Goal: Contribute content

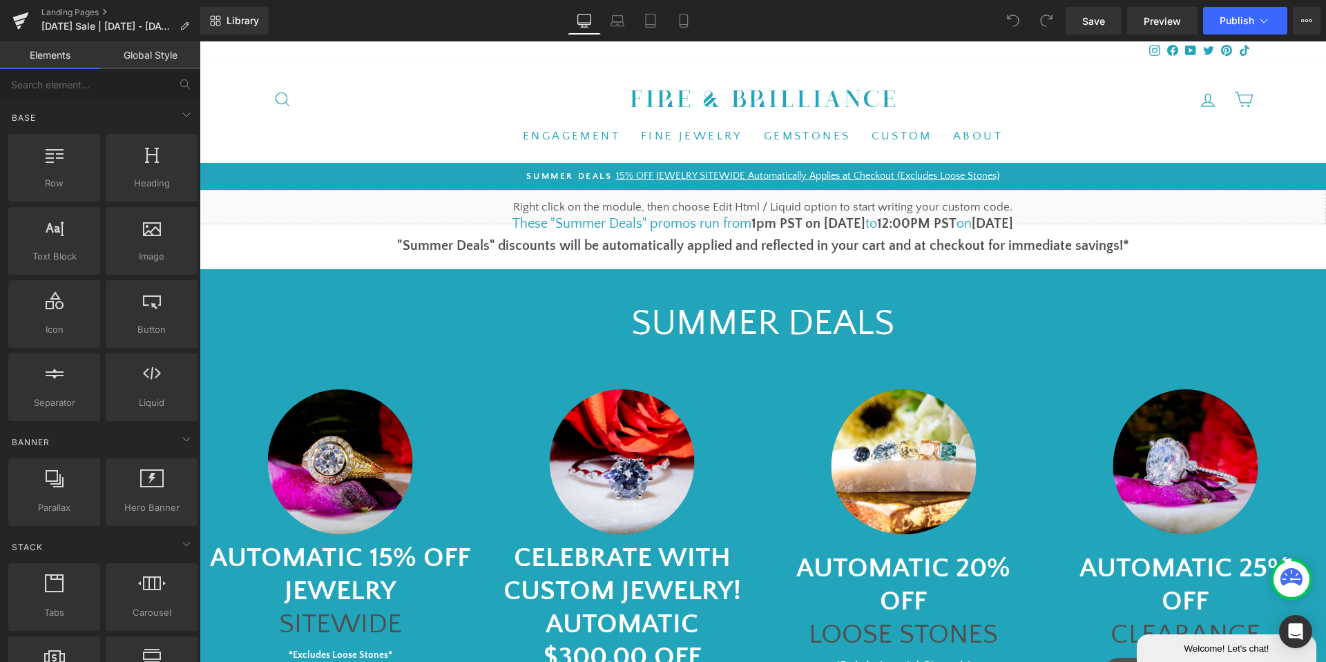
drag, startPoint x: 200, startPoint y: 41, endPoint x: 825, endPoint y: 216, distance: 649.1
click at [825, 216] on font "1pm PST on 8/22/25" at bounding box center [808, 223] width 114 height 15
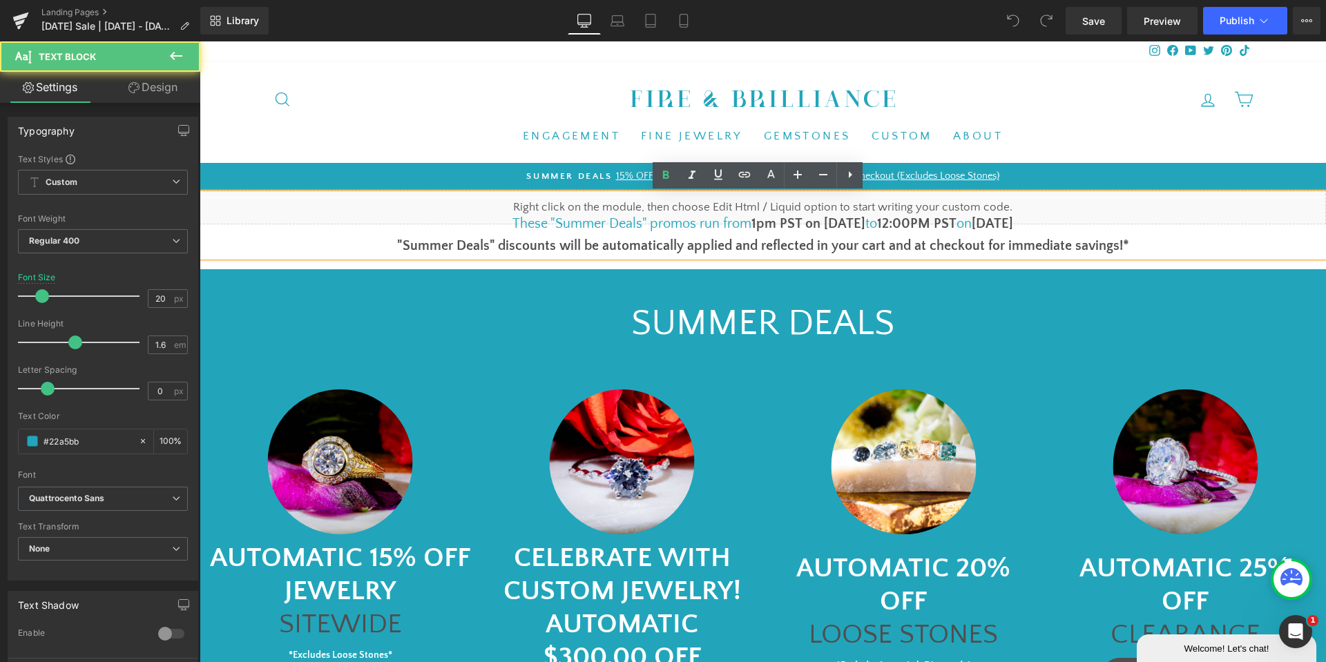
click at [825, 219] on font "1pm PST on 8/22/25" at bounding box center [808, 223] width 114 height 15
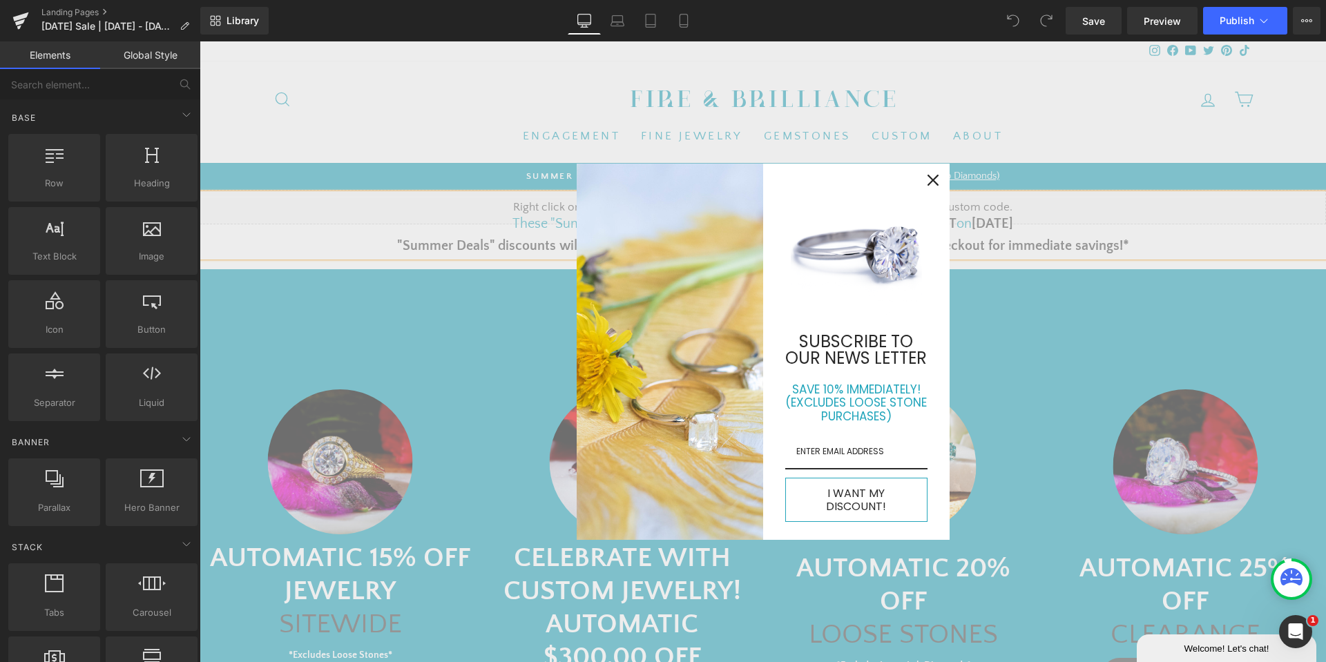
click at [928, 186] on icon "close icon" at bounding box center [933, 180] width 11 height 11
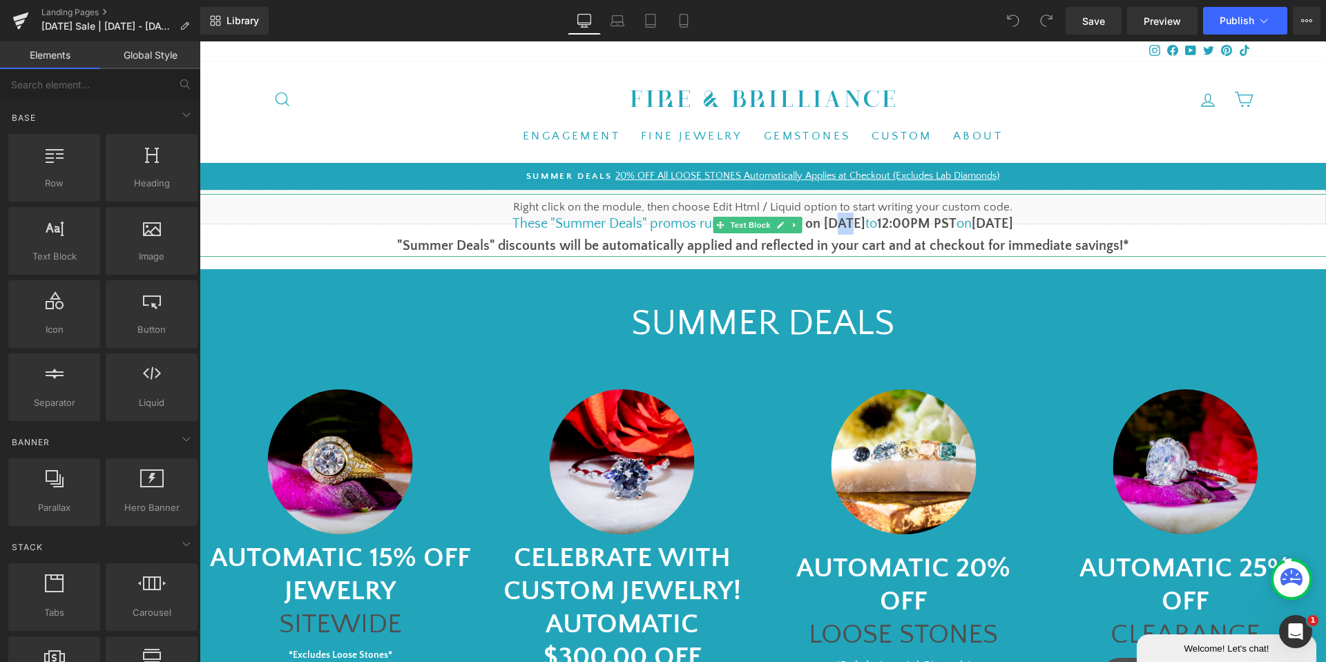
click at [833, 224] on font "1pm PST on 8/22/25" at bounding box center [808, 223] width 114 height 15
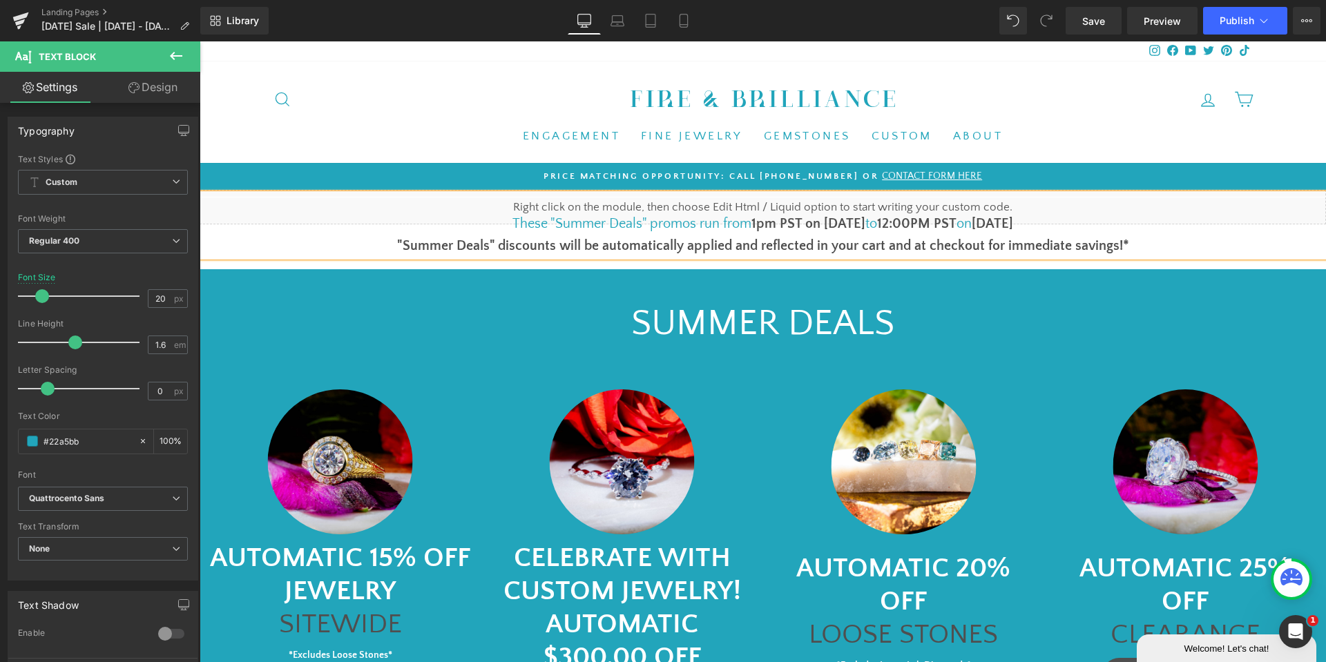
click at [980, 229] on b "8/25/25" at bounding box center [992, 223] width 41 height 15
click at [709, 325] on div "SUMMER DEALS Text Block" at bounding box center [763, 324] width 829 height 48
click at [709, 325] on p "SUMMER DEALS" at bounding box center [763, 324] width 829 height 48
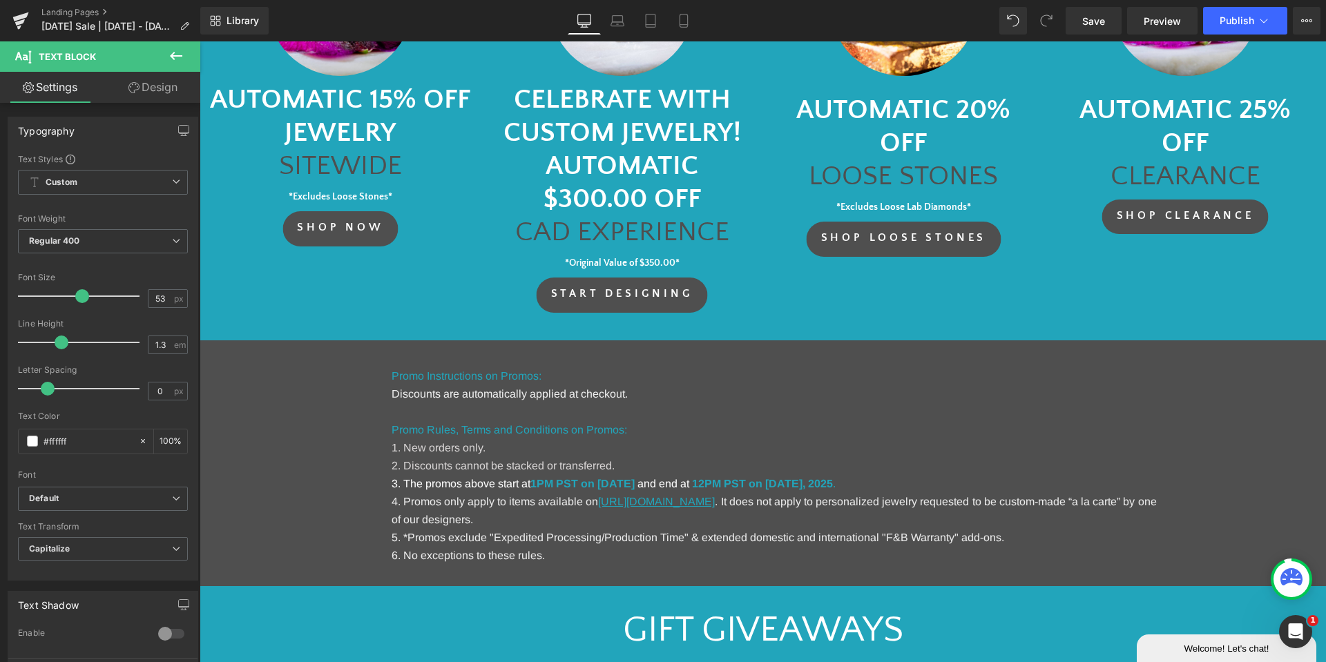
scroll to position [483, 0]
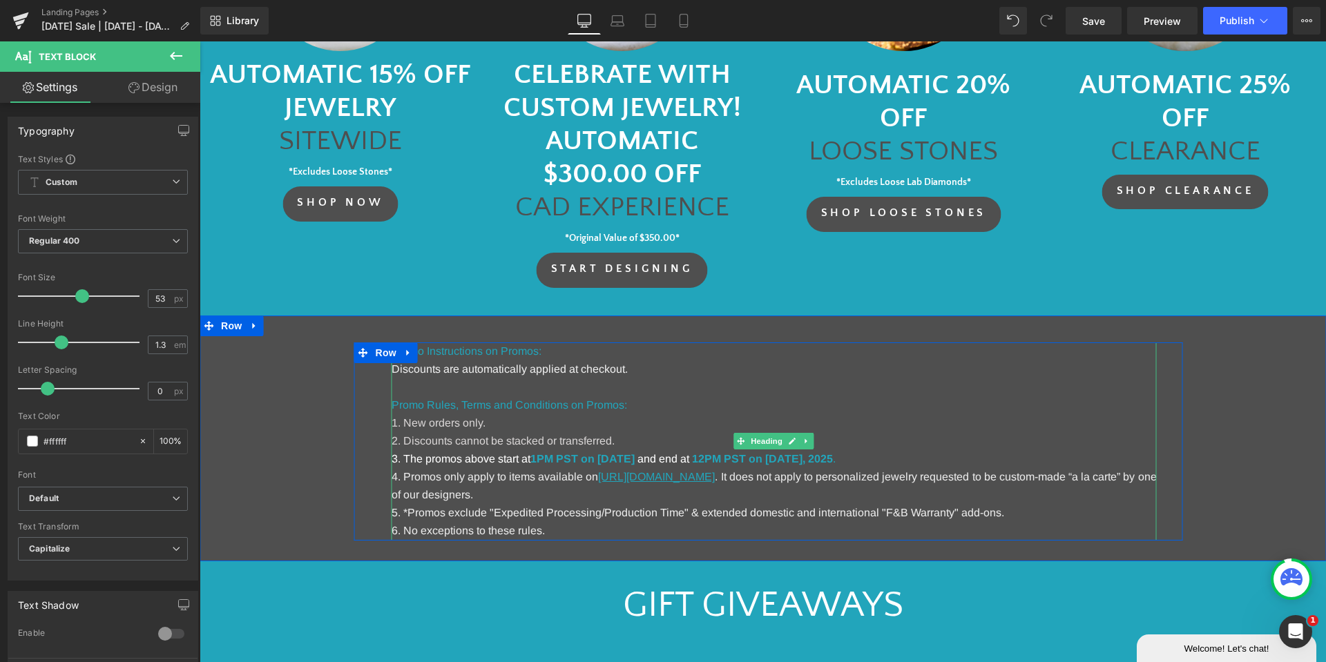
click at [635, 463] on strong "1PM PST on August 22nd, 2025" at bounding box center [582, 459] width 104 height 12
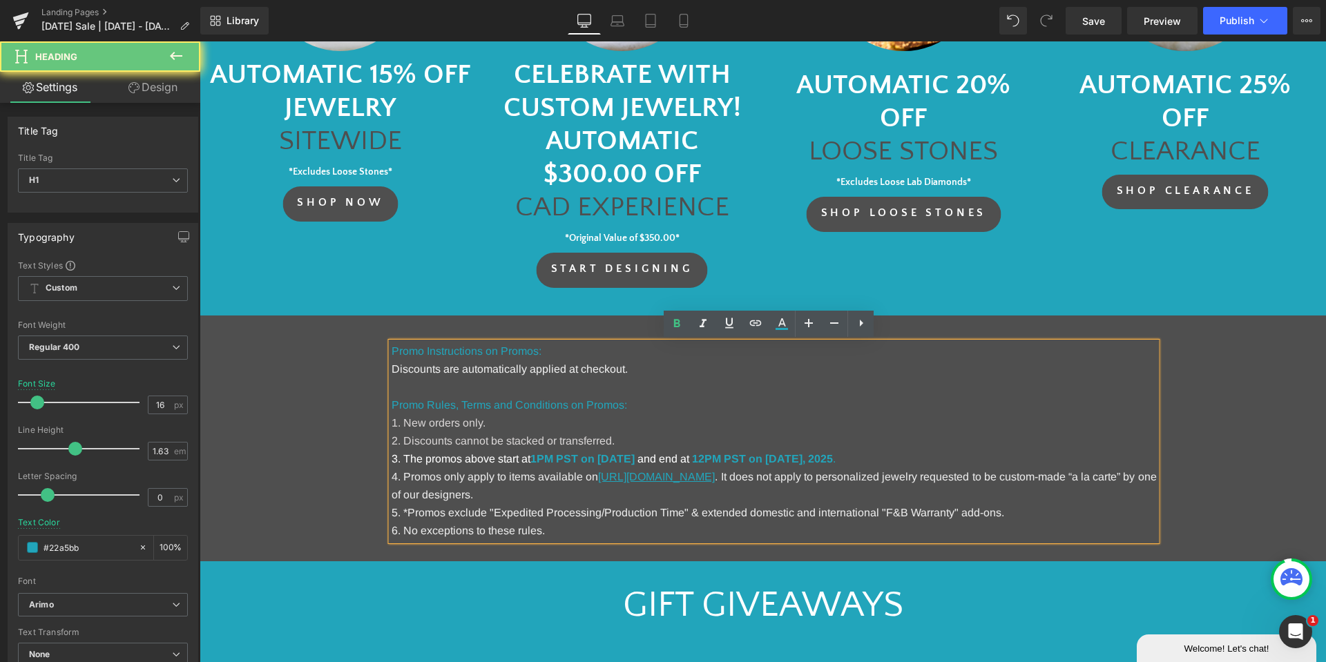
click at [635, 463] on strong "1PM PST on August 22nd, 2025" at bounding box center [582, 459] width 104 height 12
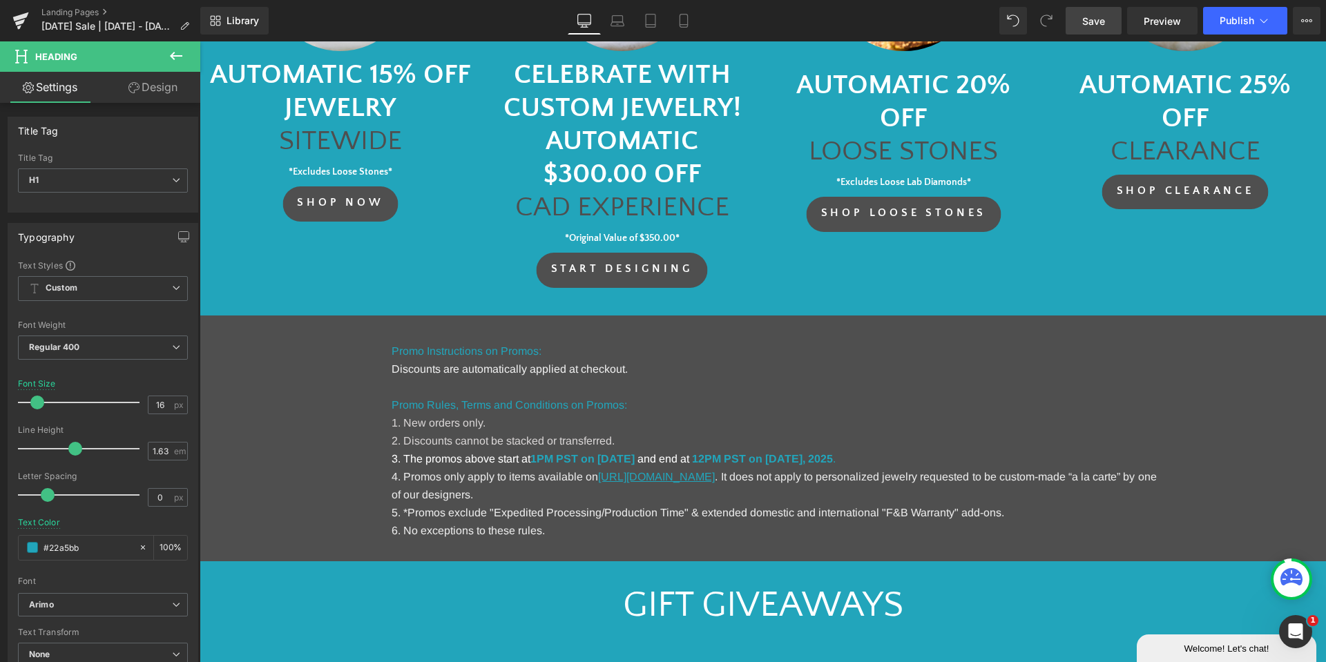
click at [1078, 14] on link "Save" at bounding box center [1094, 21] width 56 height 28
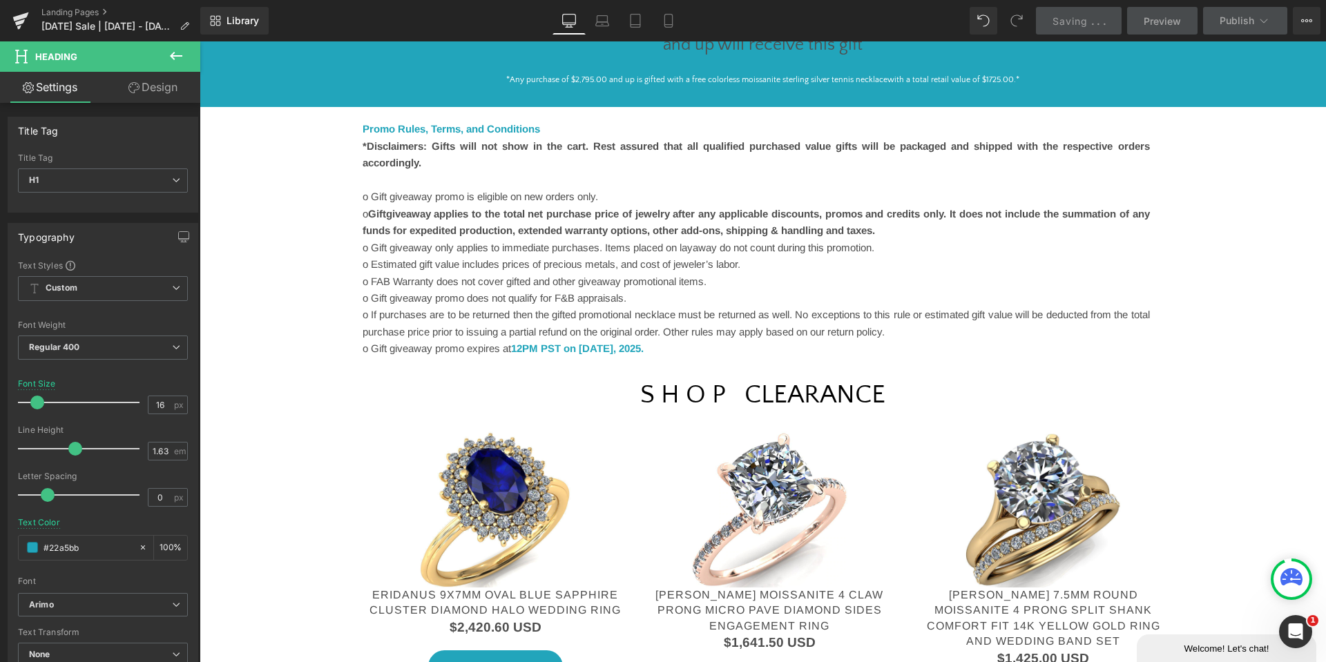
scroll to position [1796, 0]
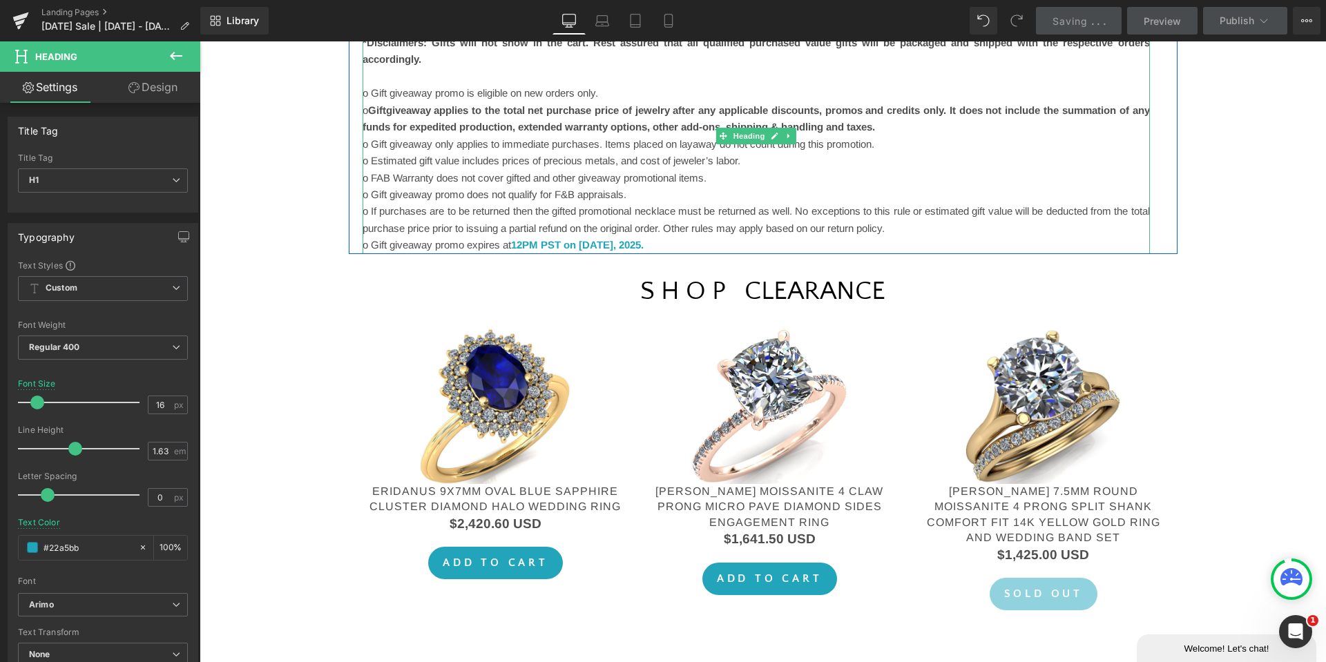
click at [613, 247] on font "12PM PST on August 25th" at bounding box center [562, 245] width 102 height 12
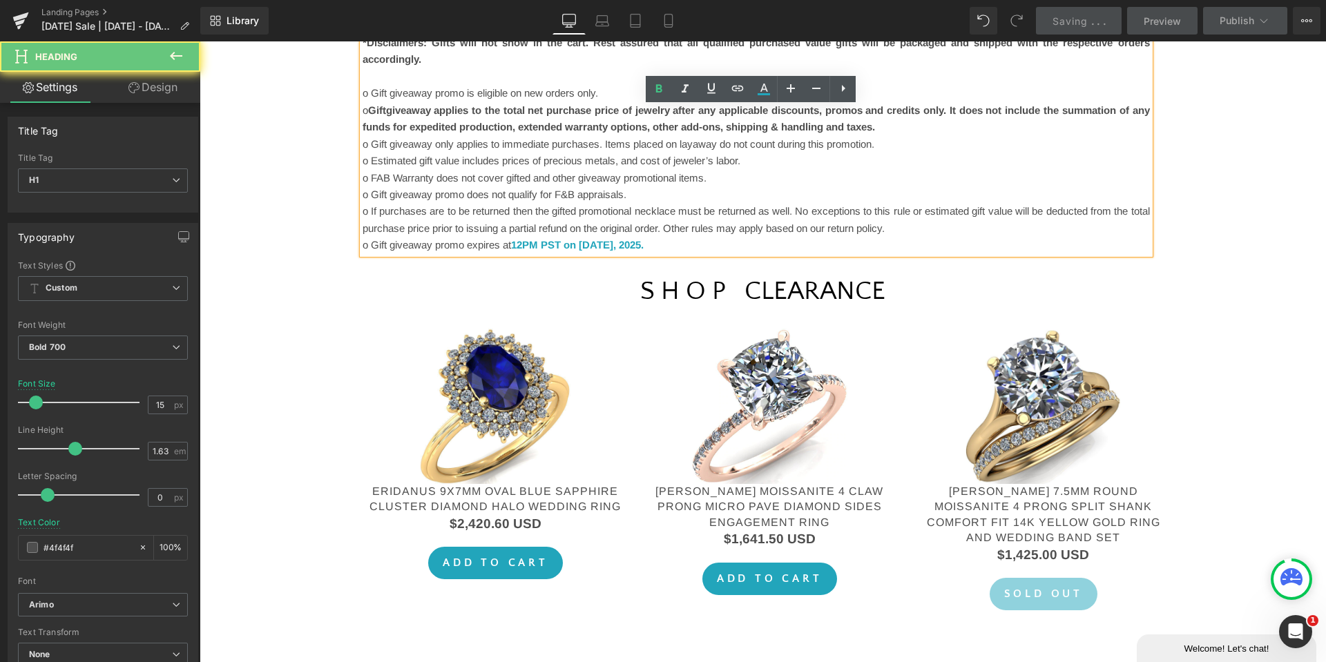
click at [613, 247] on font "12PM PST on August 25th" at bounding box center [562, 245] width 102 height 12
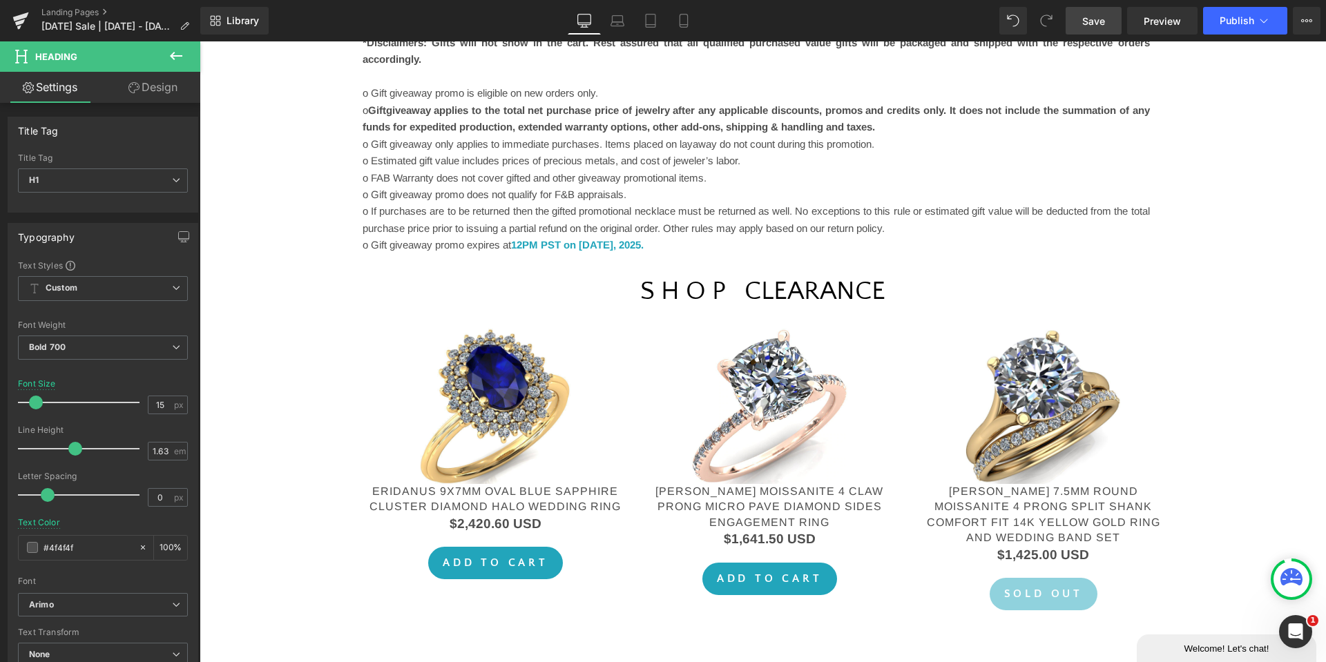
click at [1102, 21] on span "Save" at bounding box center [1093, 21] width 23 height 15
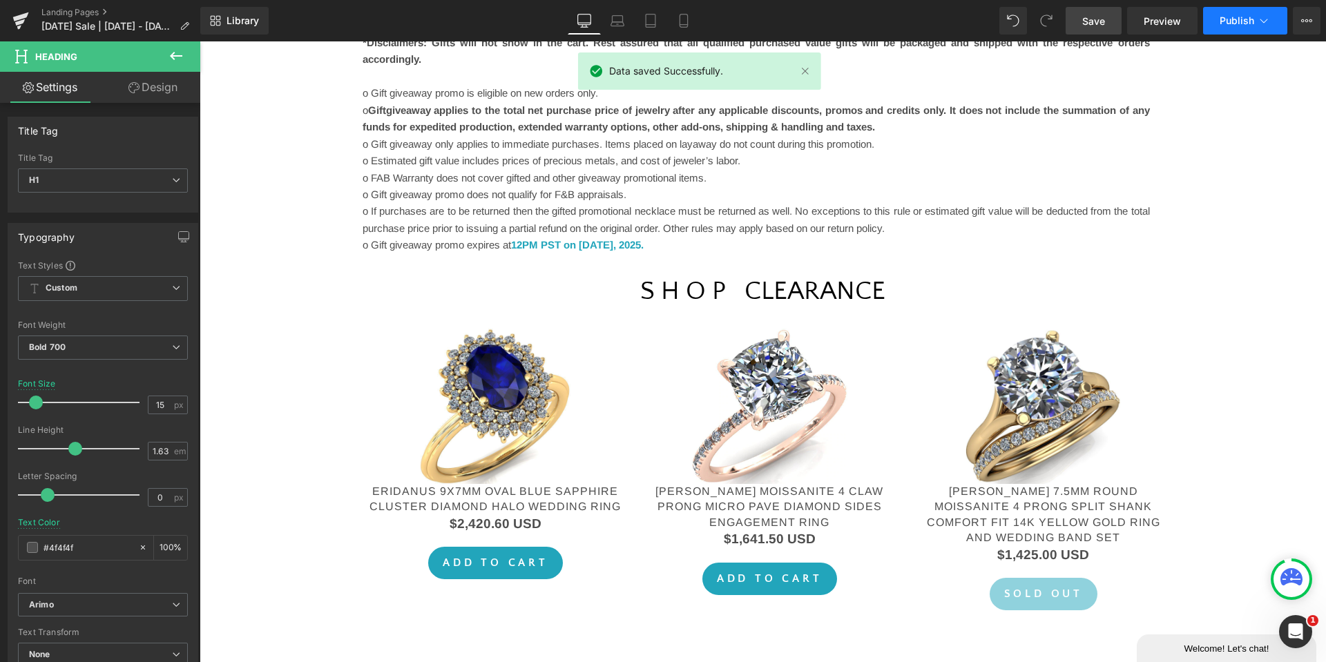
click at [1234, 25] on span "Publish" at bounding box center [1237, 20] width 35 height 11
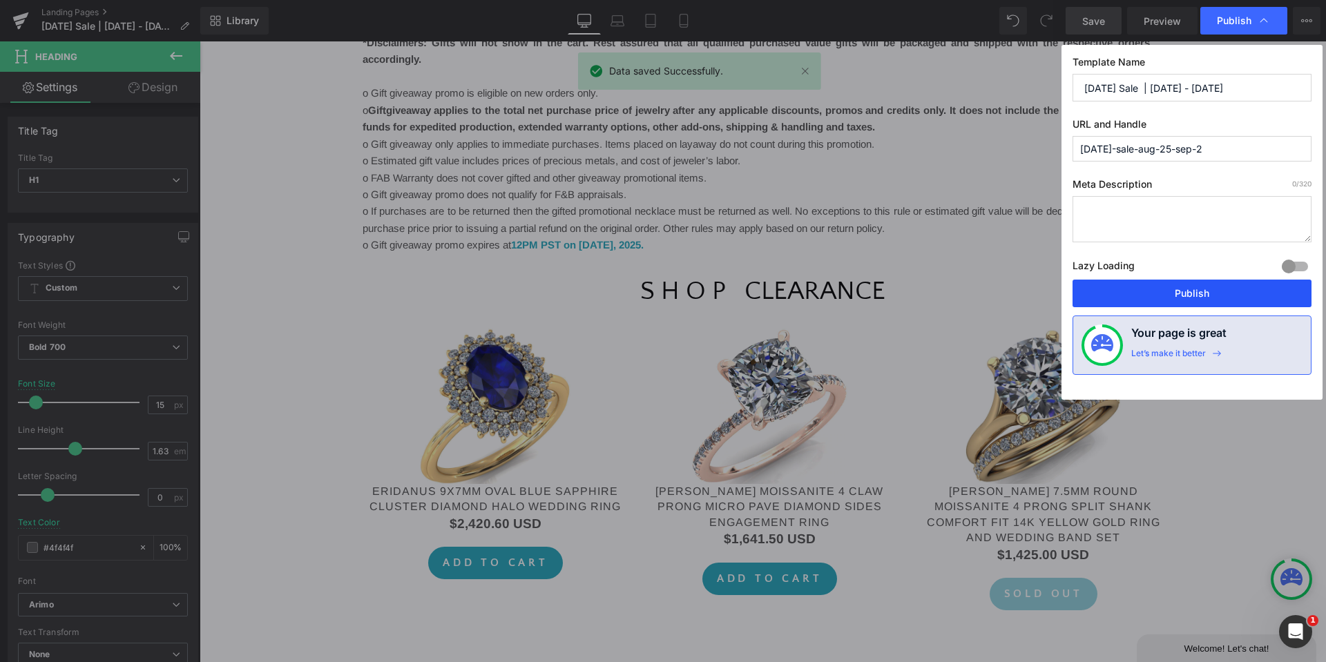
click at [0, 0] on button "Publish" at bounding box center [0, 0] width 0 height 0
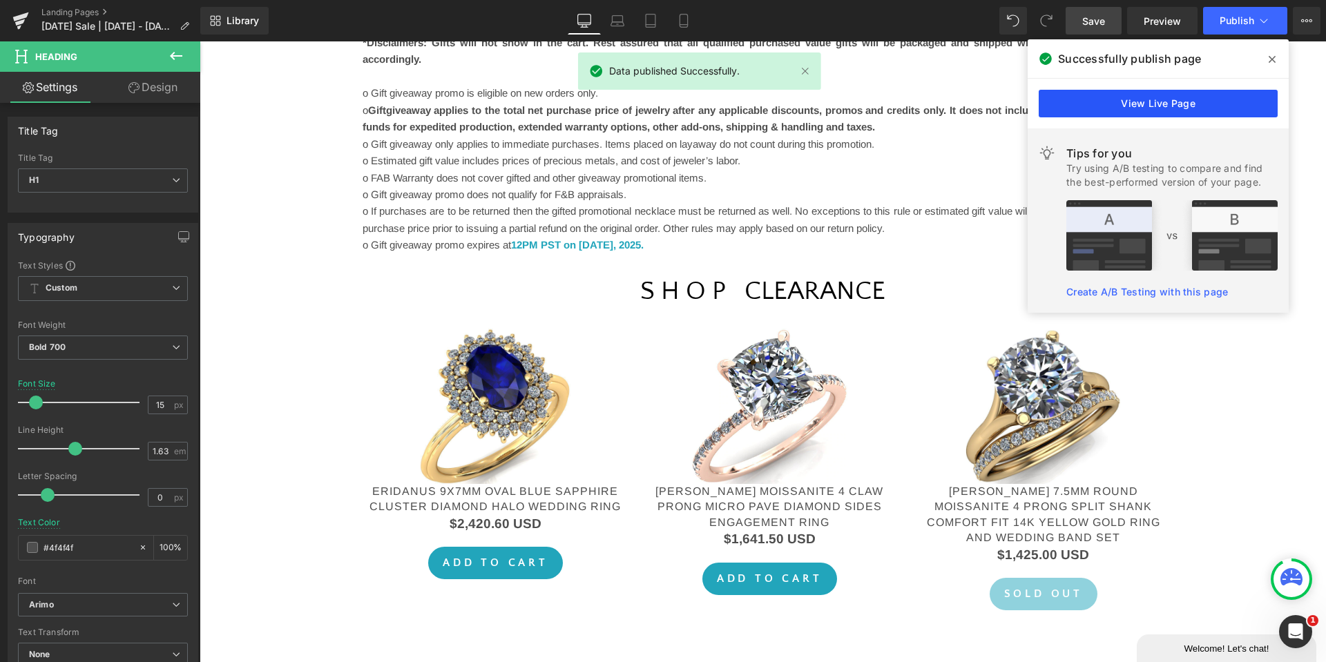
click at [1117, 101] on link "View Live Page" at bounding box center [1158, 104] width 239 height 28
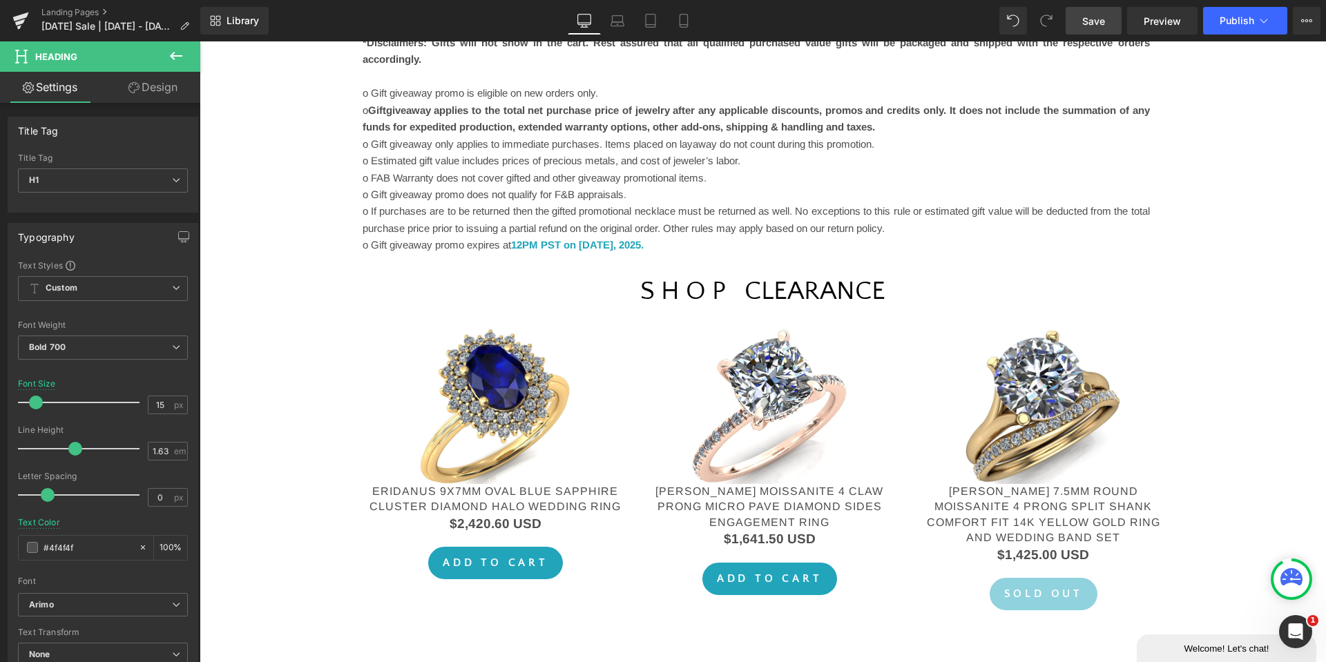
click at [1091, 26] on span "Save" at bounding box center [1093, 21] width 23 height 15
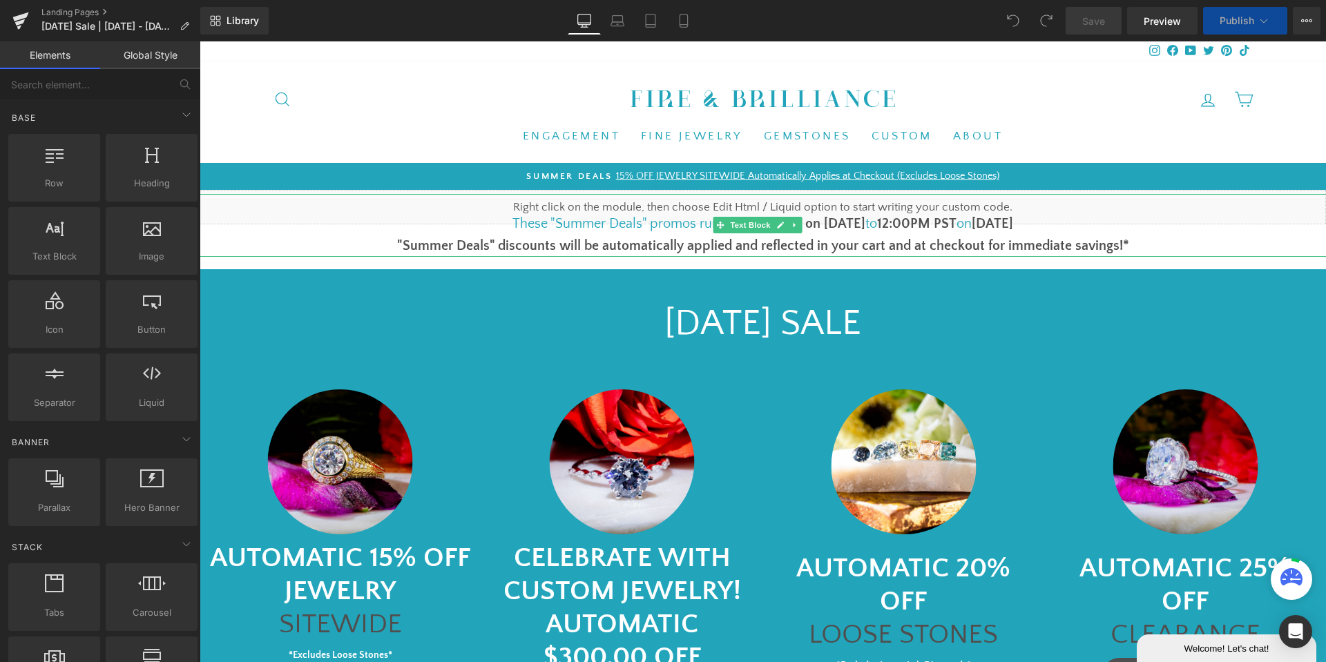
click at [588, 228] on font "These "Summer Deals" promos run from" at bounding box center [632, 223] width 239 height 15
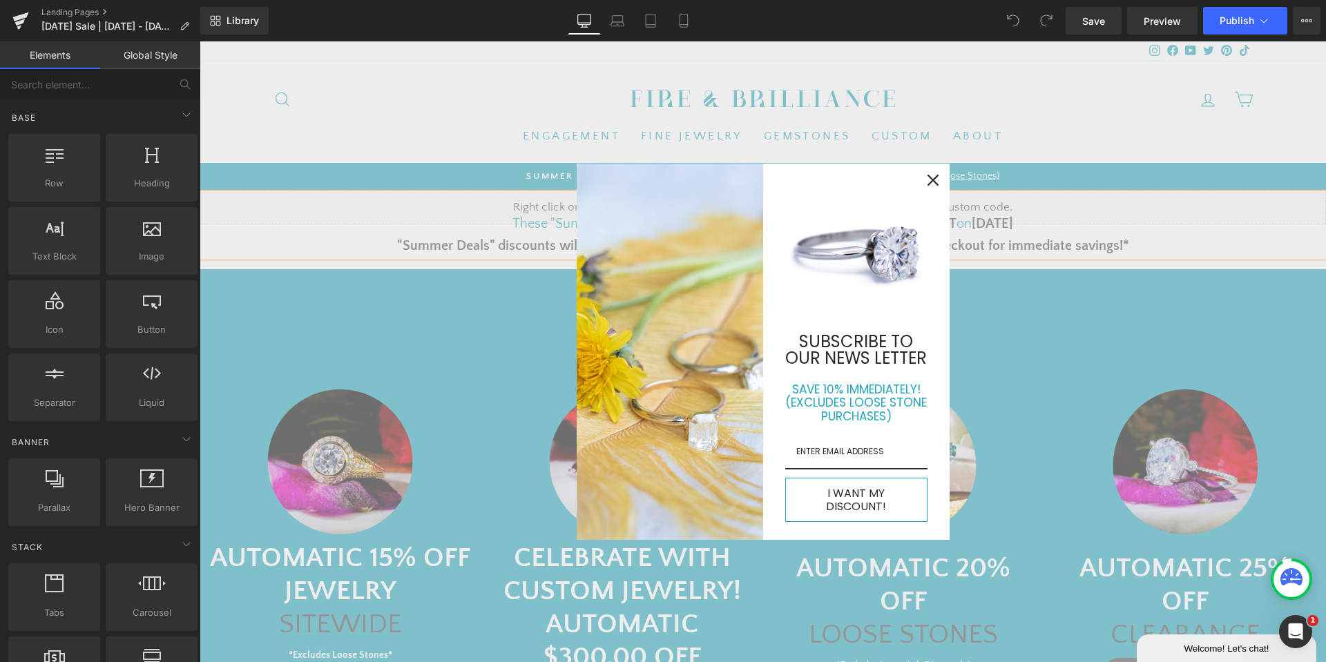
click at [928, 182] on icon "close icon" at bounding box center [933, 180] width 11 height 11
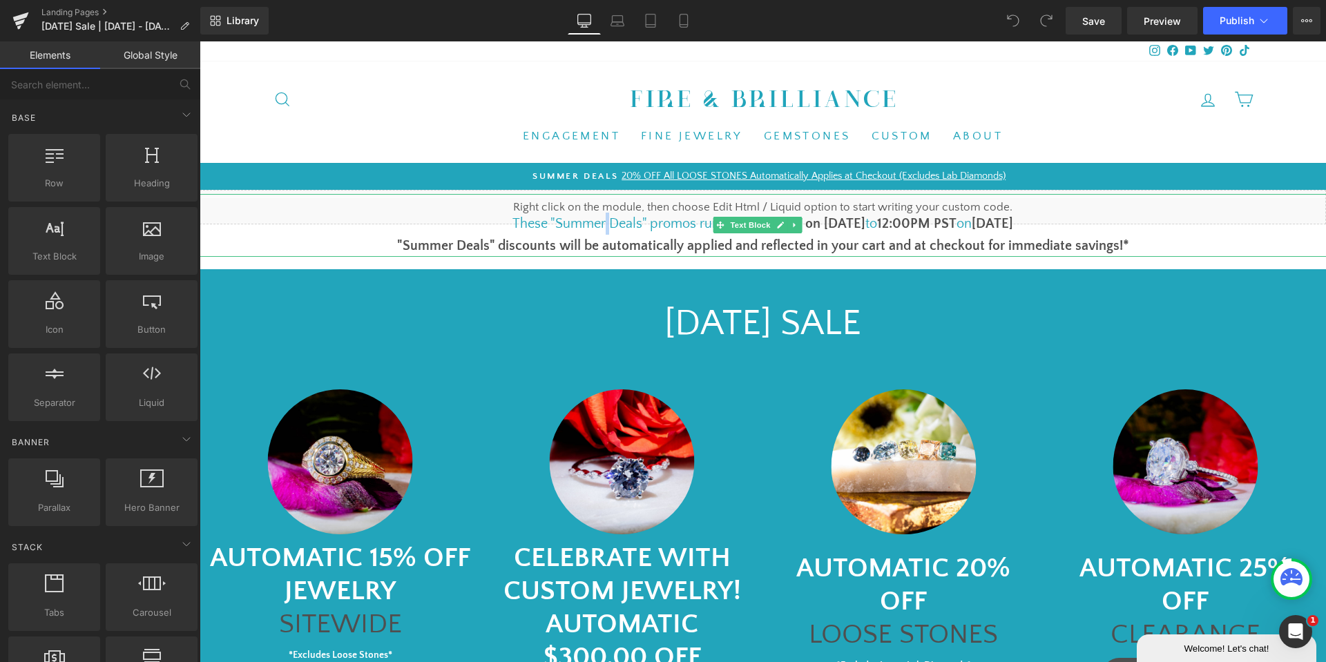
click at [549, 229] on font "These "Summer Deals" promos run from" at bounding box center [632, 223] width 239 height 15
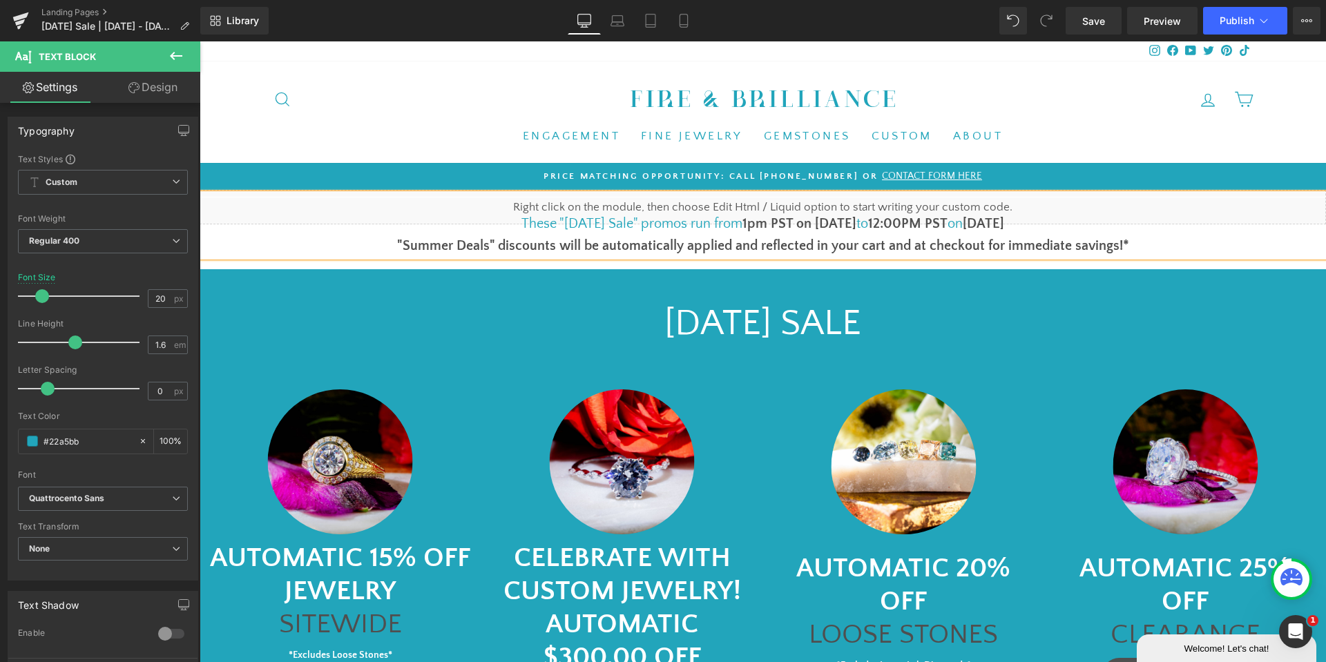
click at [494, 240] on b ""Summer Deals" discounts will be automatically applied and reflected in your ca…" at bounding box center [763, 245] width 732 height 15
drag, startPoint x: 1100, startPoint y: 50, endPoint x: 1100, endPoint y: 42, distance: 7.6
click at [1100, 49] on div "Instagram Facebook YouTube Twitter Pinterest TikTok" at bounding box center [763, 51] width 981 height 20
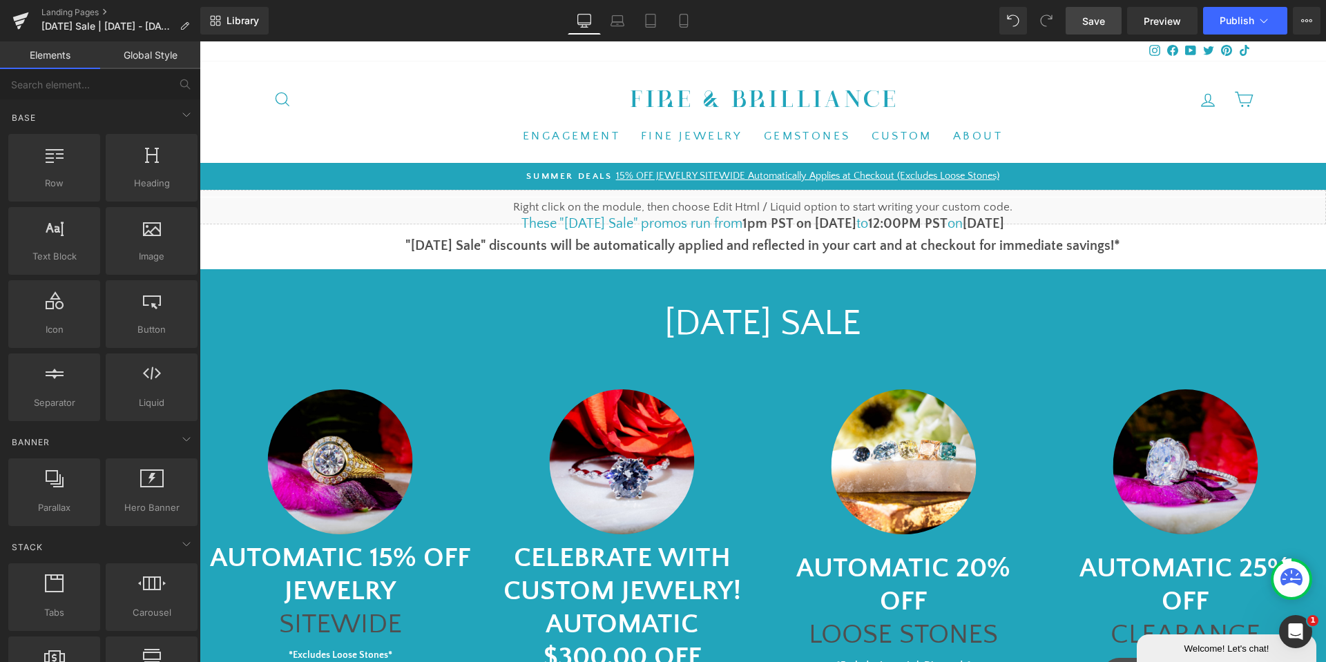
click at [1101, 16] on span "Save" at bounding box center [1093, 21] width 23 height 15
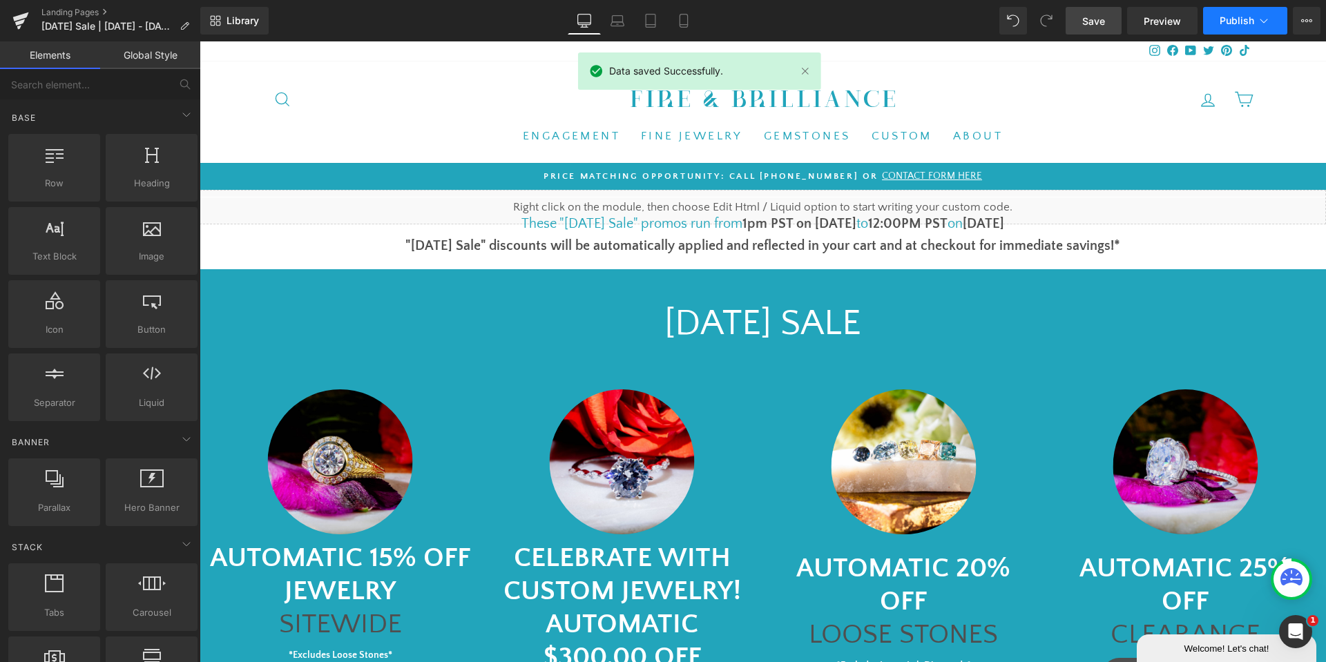
click at [1268, 19] on icon at bounding box center [1264, 21] width 14 height 14
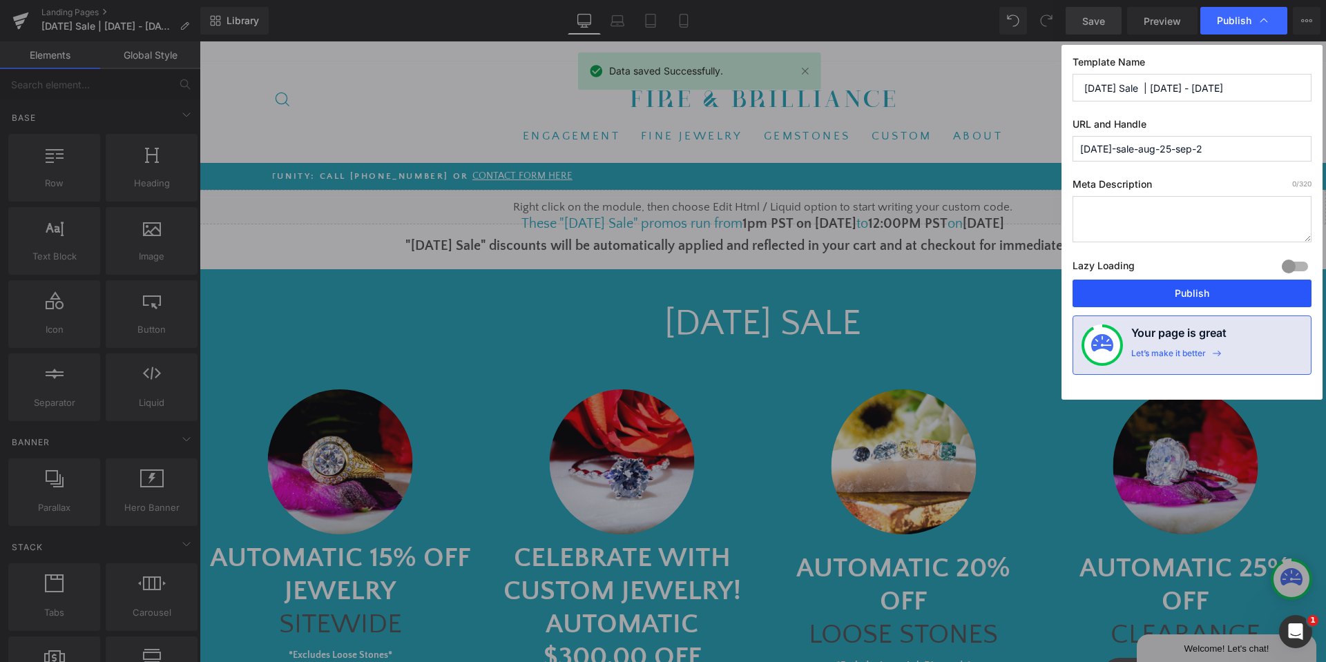
drag, startPoint x: 1206, startPoint y: 294, endPoint x: 1006, endPoint y: 247, distance: 205.1
click at [1206, 294] on button "Publish" at bounding box center [1192, 294] width 239 height 28
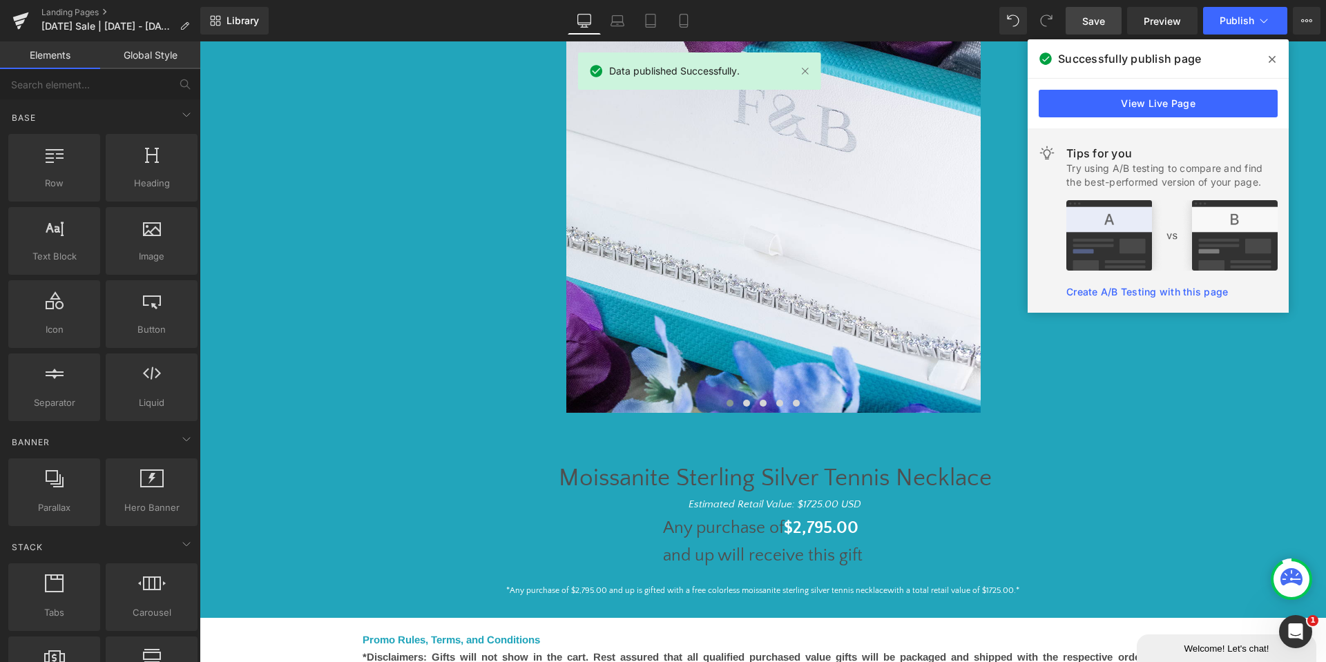
scroll to position [1450, 0]
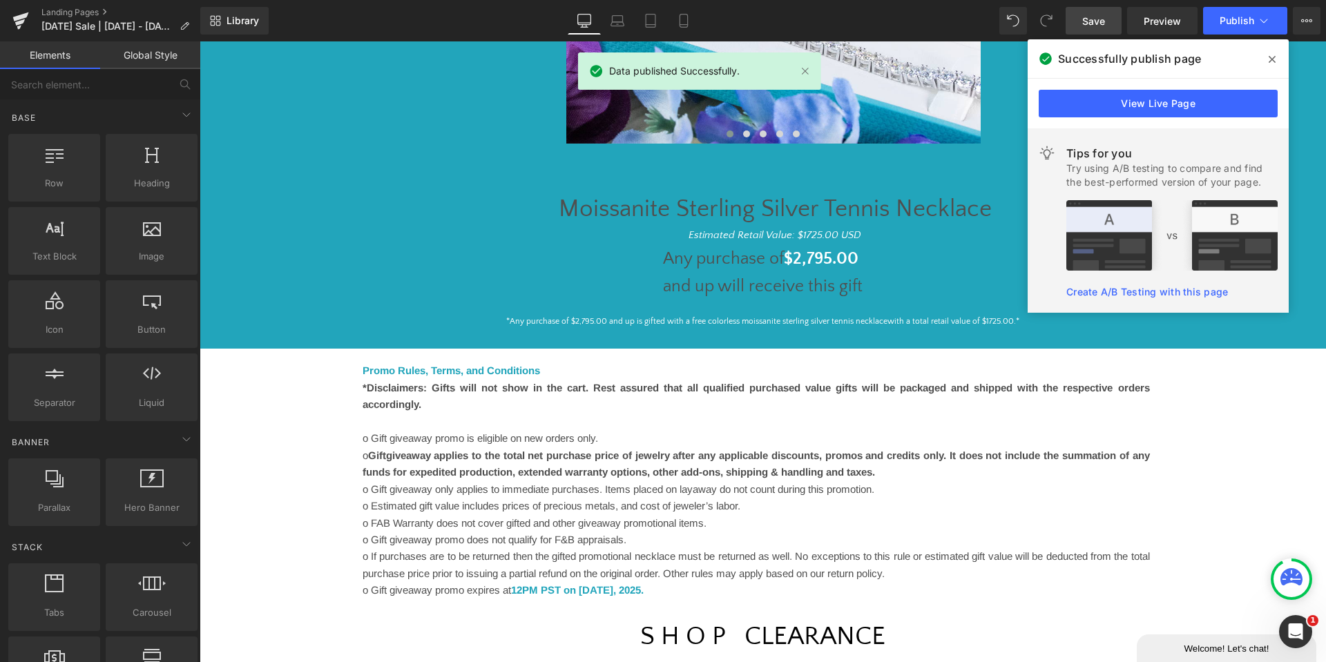
click at [1097, 89] on div "View Live Page" at bounding box center [1158, 104] width 261 height 50
click at [0, 0] on link "View Live Page" at bounding box center [0, 0] width 0 height 0
